Goal: Task Accomplishment & Management: Manage account settings

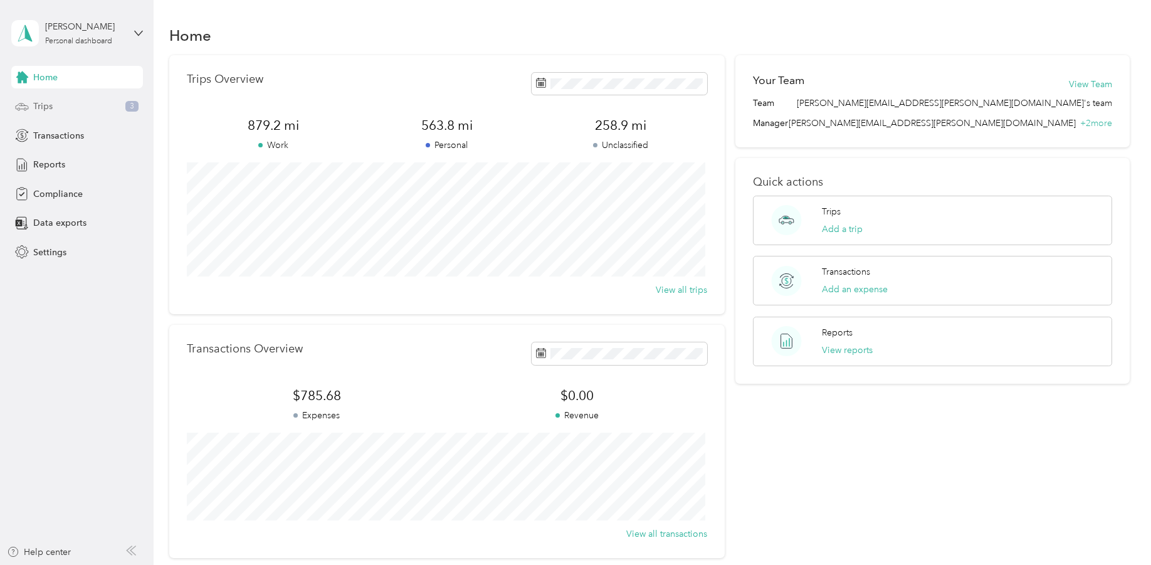
click at [82, 110] on div "Trips 3" at bounding box center [77, 106] width 132 height 23
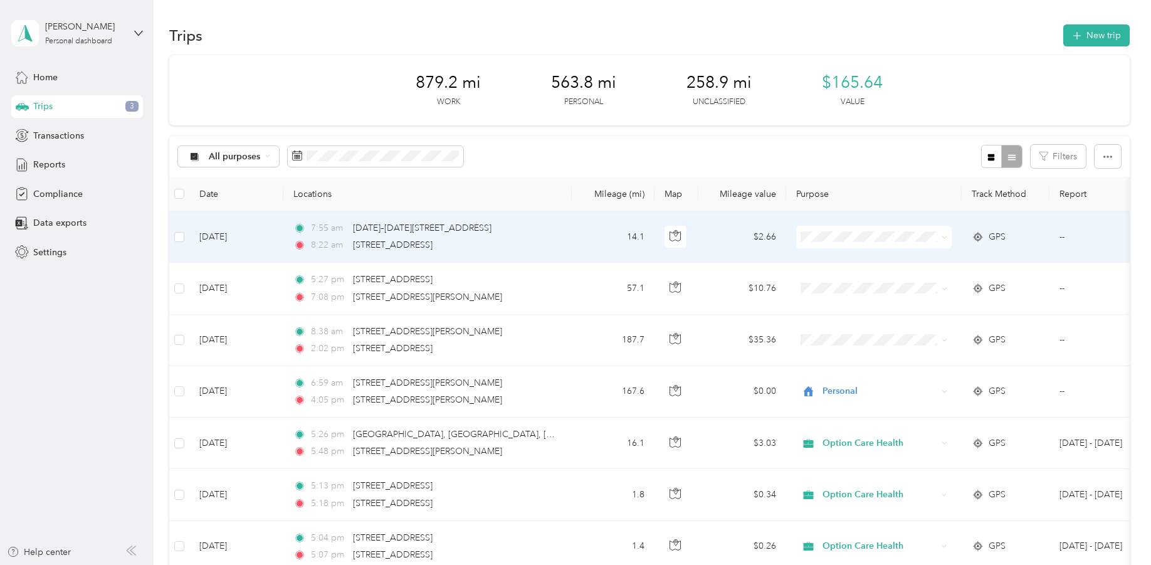
click at [946, 239] on icon at bounding box center [945, 238] width 6 height 6
click at [928, 276] on span "Personal" at bounding box center [885, 282] width 116 height 13
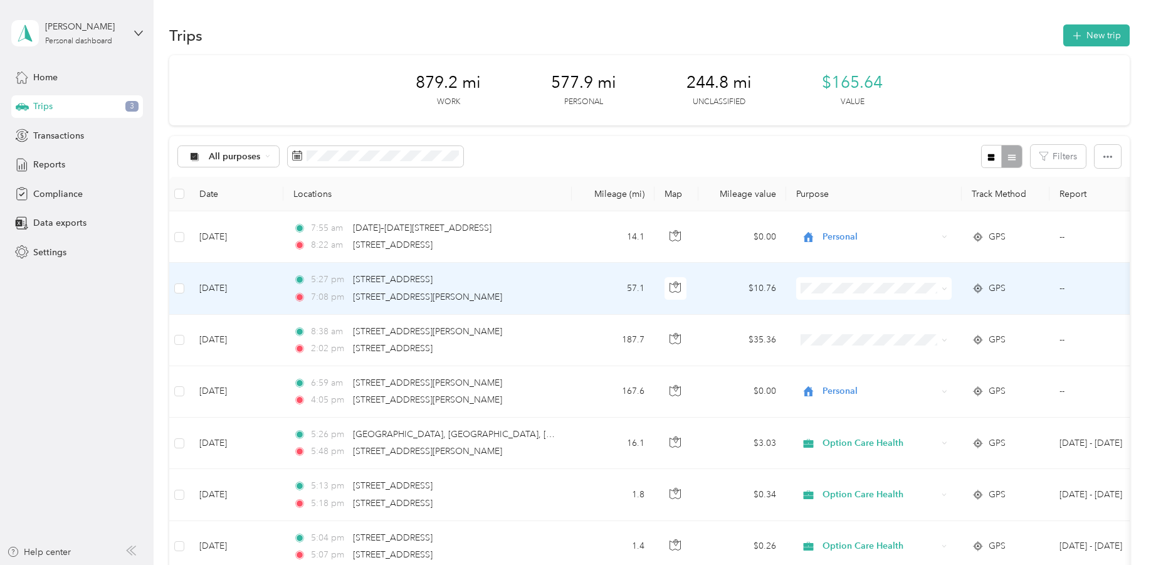
click at [943, 290] on icon at bounding box center [945, 289] width 6 height 6
click at [871, 332] on span "Personal" at bounding box center [885, 332] width 116 height 13
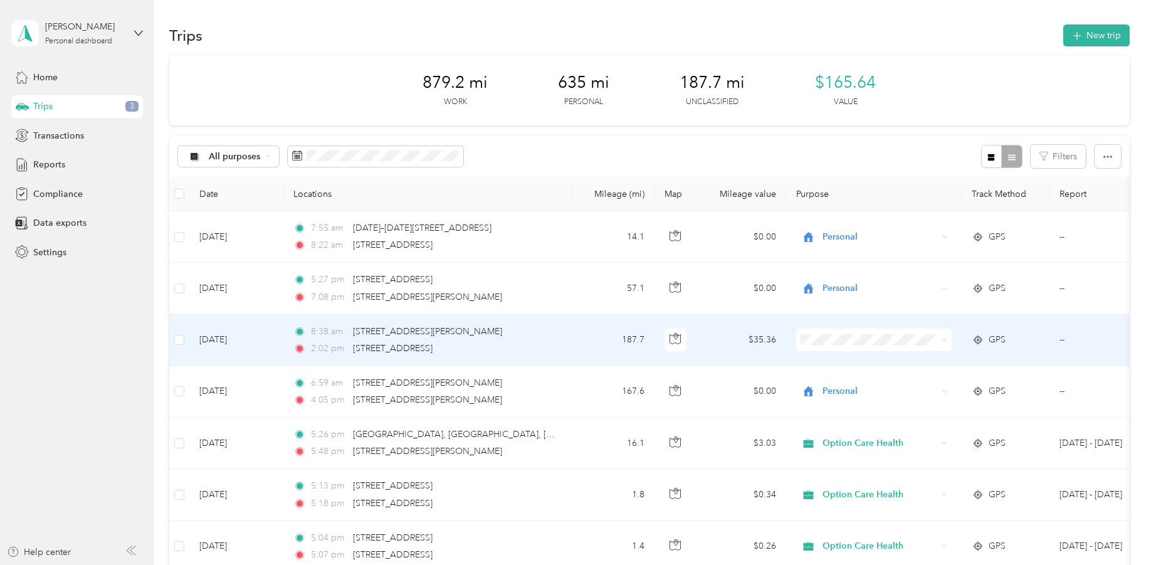
click at [943, 341] on icon at bounding box center [945, 340] width 6 height 6
click at [900, 379] on span "Personal" at bounding box center [885, 385] width 116 height 13
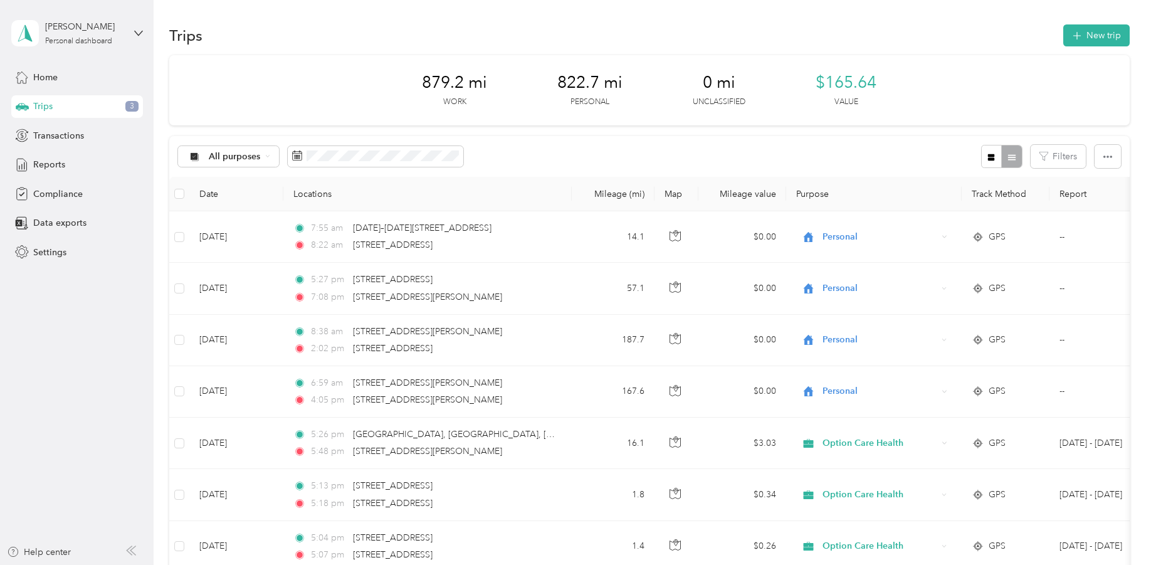
click at [135, 107] on span "3" at bounding box center [131, 106] width 13 height 11
